Goal: Information Seeking & Learning: Learn about a topic

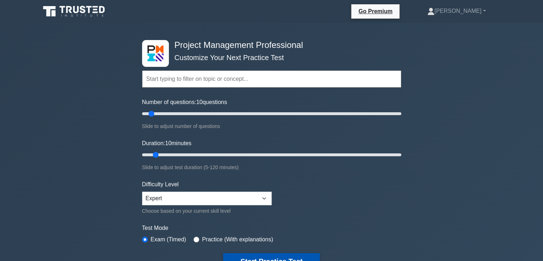
click at [260, 255] on button "Start Practice Test" at bounding box center [271, 261] width 96 height 16
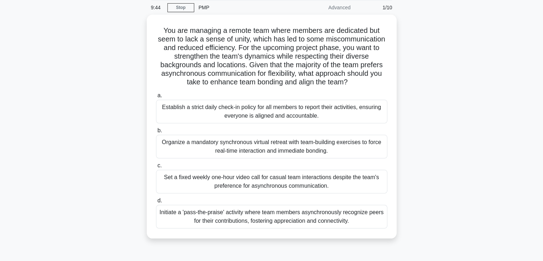
scroll to position [29, 0]
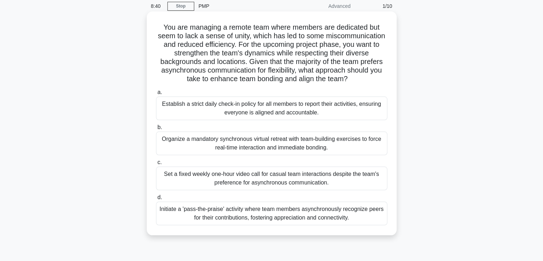
click at [296, 209] on div "Initiate a 'pass-the-praise' activity where team members asynchronously recogni…" at bounding box center [272, 214] width 232 height 24
click at [156, 200] on input "d. Initiate a 'pass-the-praise' activity where team members asynchronously reco…" at bounding box center [156, 197] width 0 height 5
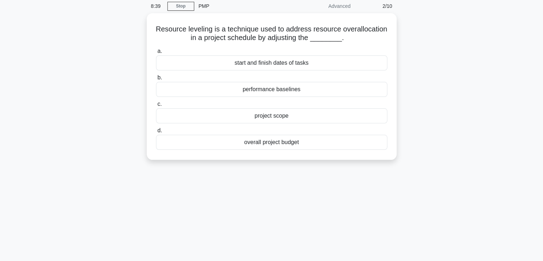
scroll to position [0, 0]
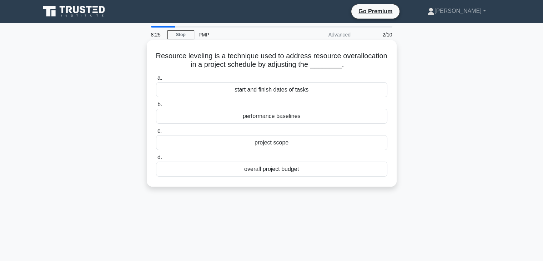
click at [272, 91] on div "start and finish dates of tasks" at bounding box center [272, 89] width 232 height 15
click at [156, 80] on input "a. start and finish dates of tasks" at bounding box center [156, 78] width 0 height 5
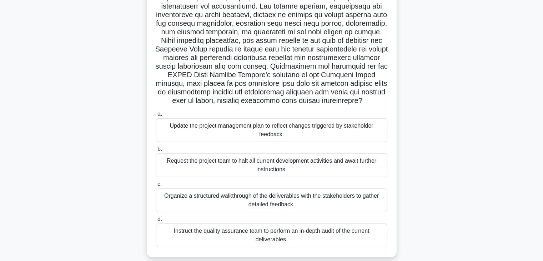
scroll to position [100, 0]
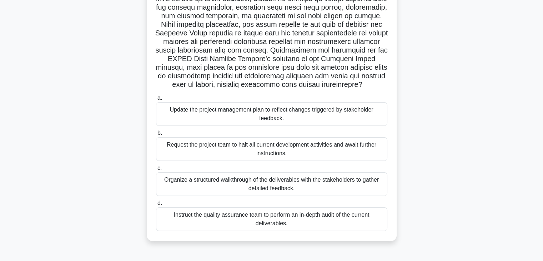
click at [279, 182] on div "Organize a structured walkthrough of the deliverables with the stakeholders to …" at bounding box center [272, 184] width 232 height 24
click at [156, 170] on input "c. Organize a structured walkthrough of the deliverables with the stakeholders …" at bounding box center [156, 168] width 0 height 5
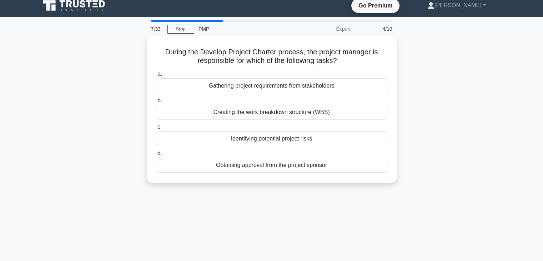
scroll to position [0, 0]
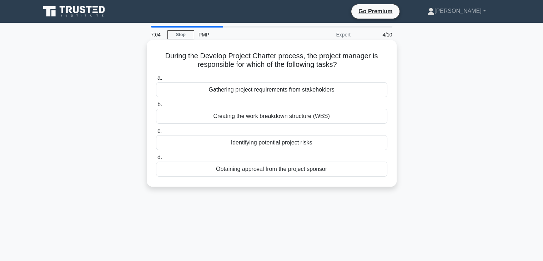
click at [263, 89] on div "Gathering project requirements from stakeholders" at bounding box center [272, 89] width 232 height 15
click at [156, 80] on input "a. Gathering project requirements from stakeholders" at bounding box center [156, 78] width 0 height 5
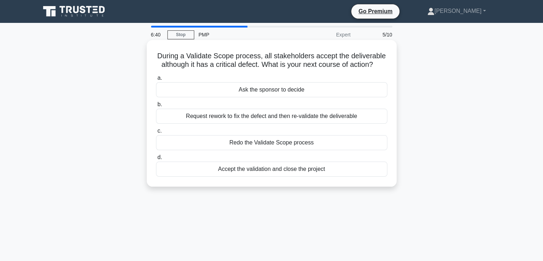
click at [250, 143] on div "Redo the Validate Scope process" at bounding box center [272, 142] width 232 height 15
click at [156, 133] on input "c. Redo the Validate Scope process" at bounding box center [156, 131] width 0 height 5
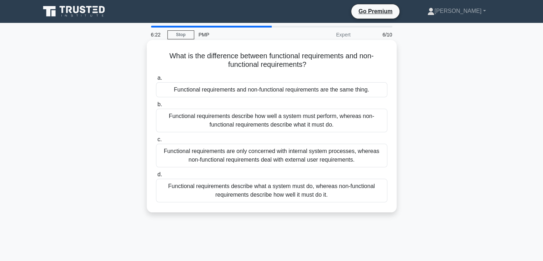
click at [268, 190] on div "Functional requirements describe what a system must do, whereas non-functional …" at bounding box center [272, 191] width 232 height 24
click at [156, 177] on input "d. Functional requirements describe what a system must do, whereas non-function…" at bounding box center [156, 174] width 0 height 5
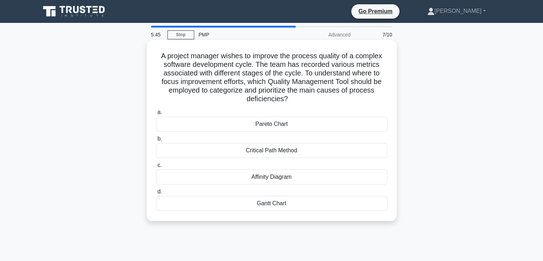
click at [273, 202] on div "Gantt Chart" at bounding box center [272, 203] width 232 height 15
click at [156, 194] on input "d. Gantt Chart" at bounding box center [156, 191] width 0 height 5
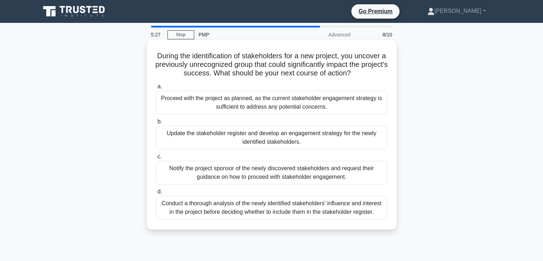
click at [286, 135] on div "Update the stakeholder register and develop an engagement strategy for the newl…" at bounding box center [272, 138] width 232 height 24
click at [156, 124] on input "b. Update the stakeholder register and develop an engagement strategy for the n…" at bounding box center [156, 121] width 0 height 5
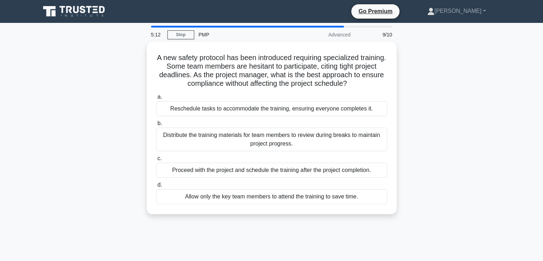
click at [286, 135] on div "Distribute the training materials for team members to review during breaks to m…" at bounding box center [272, 140] width 232 height 24
click at [156, 126] on input "b. Distribute the training materials for team members to review during breaks t…" at bounding box center [156, 123] width 0 height 5
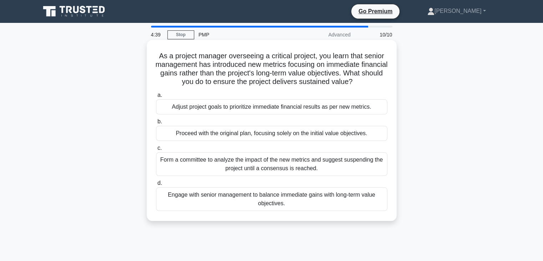
click at [278, 161] on div "Form a committee to analyze the impact of the new metrics and suggest suspendin…" at bounding box center [272, 164] width 232 height 24
click at [156, 150] on input "c. Form a committee to analyze the impact of the new metrics and suggest suspen…" at bounding box center [156, 148] width 0 height 5
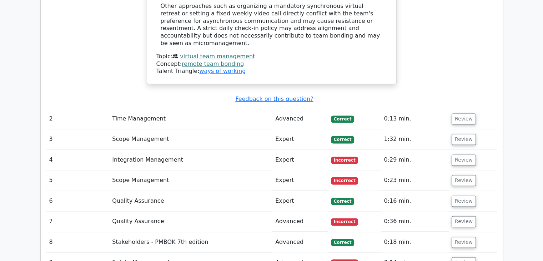
scroll to position [986, 0]
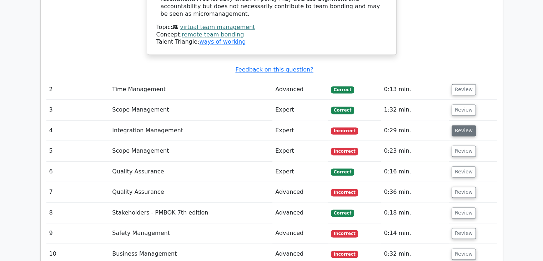
click at [467, 125] on button "Review" at bounding box center [464, 130] width 24 height 11
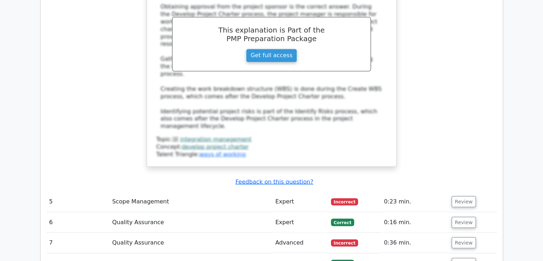
scroll to position [1301, 0]
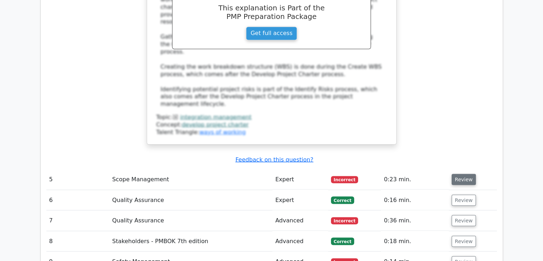
click at [465, 174] on button "Review" at bounding box center [464, 179] width 24 height 11
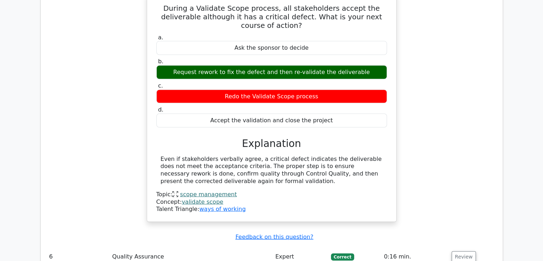
scroll to position [1544, 0]
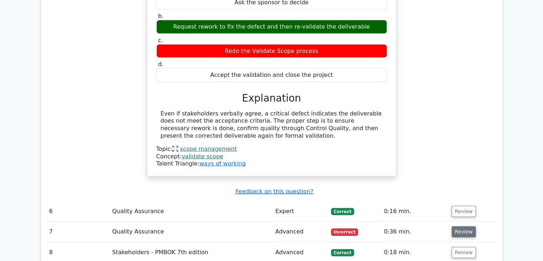
click at [464, 226] on button "Review" at bounding box center [464, 231] width 24 height 11
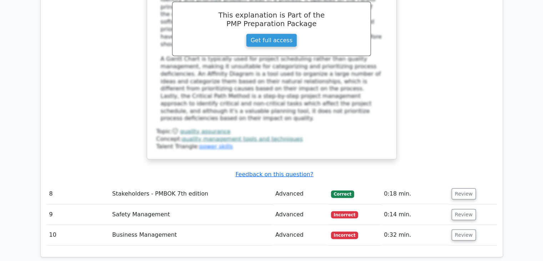
scroll to position [1987, 0]
click at [463, 209] on button "Review" at bounding box center [464, 214] width 24 height 11
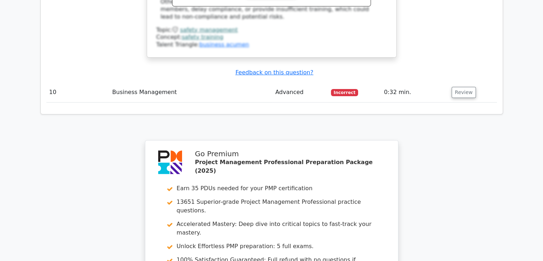
scroll to position [2487, 0]
